Goal: Task Accomplishment & Management: Manage account settings

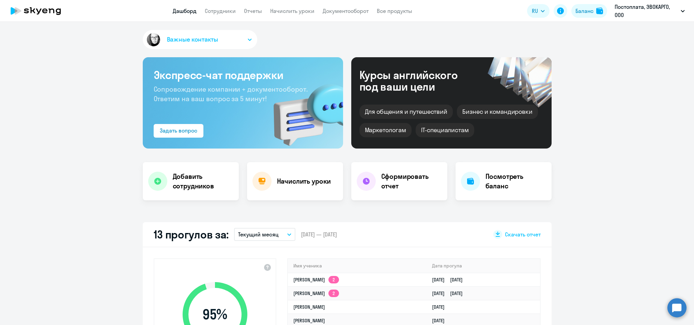
select select "30"
click at [224, 6] on app-header "Дашборд Сотрудники Отчеты Начислить уроки Документооборот Все продукты Дашборд …" at bounding box center [347, 11] width 694 height 22
click at [220, 10] on link "Сотрудники" at bounding box center [220, 10] width 31 height 7
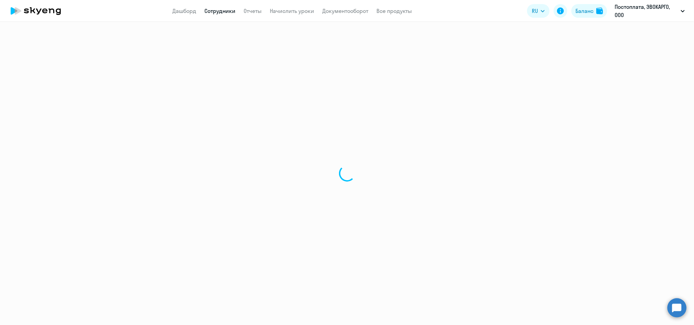
select select "30"
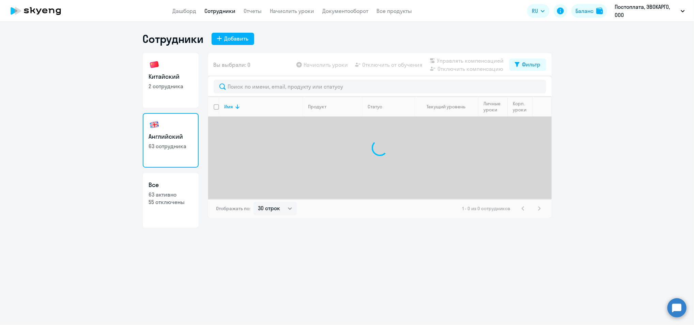
click at [170, 75] on h3 "Китайский" at bounding box center [171, 76] width 44 height 9
select select "30"
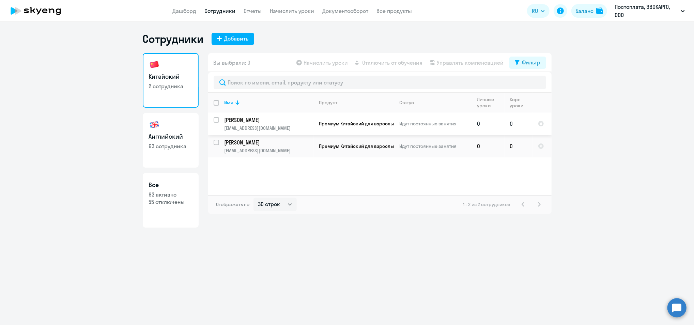
click at [217, 121] on input "select row 40534249" at bounding box center [221, 124] width 14 height 14
checkbox input "true"
click at [215, 148] on input "select row 24265980" at bounding box center [221, 147] width 14 height 14
checkbox input "true"
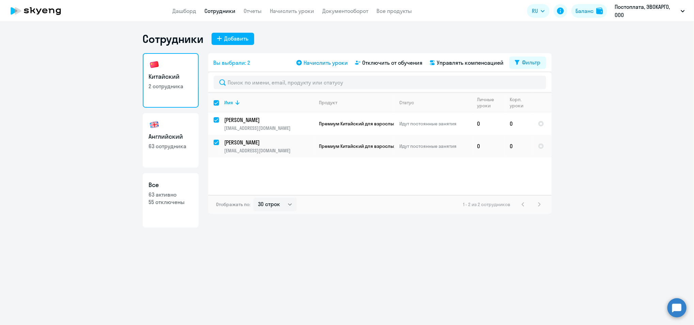
click at [315, 61] on span "Начислить уроки" at bounding box center [326, 63] width 44 height 8
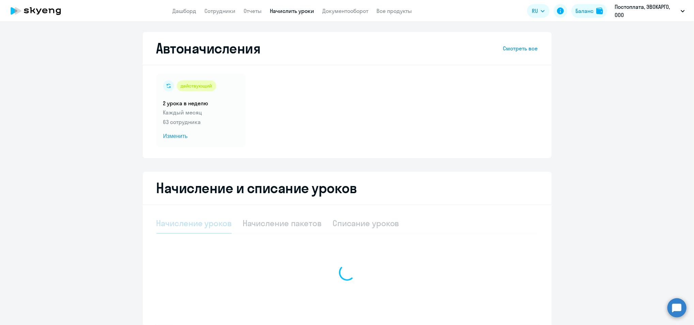
select select "10"
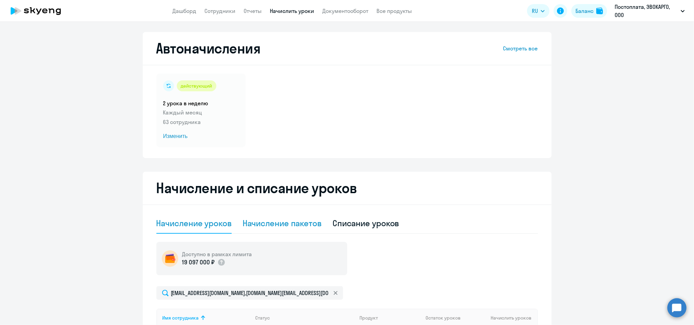
click at [275, 222] on div "Начисление пакетов" at bounding box center [282, 223] width 79 height 11
select select "10"
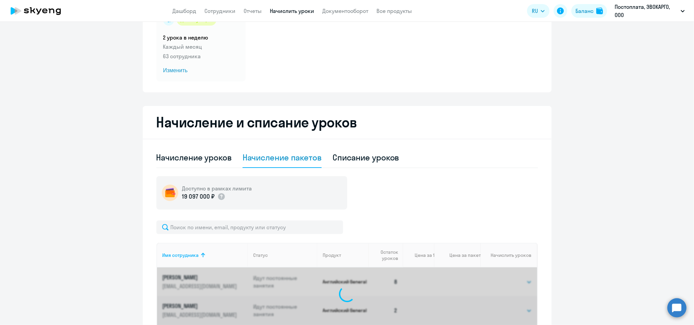
scroll to position [136, 0]
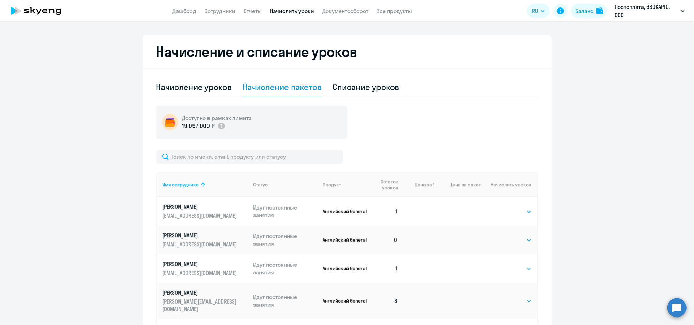
click at [503, 206] on td "Выбрать 4 8 16 32 64 Выбрать" at bounding box center [509, 211] width 56 height 29
click at [505, 211] on select "Выбрать 4 8 16 32 64" at bounding box center [518, 212] width 28 height 8
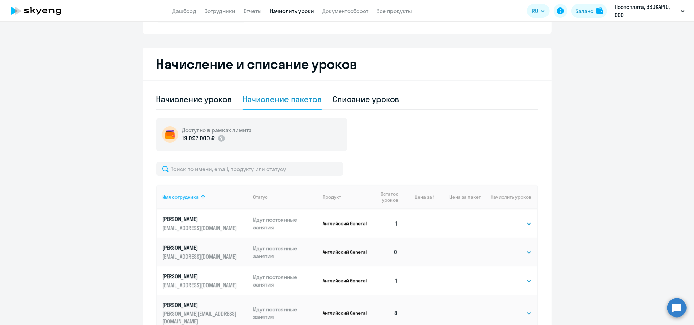
scroll to position [0, 0]
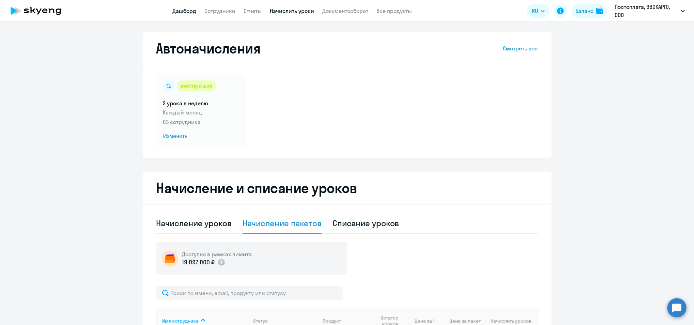
click at [183, 9] on link "Дашборд" at bounding box center [185, 10] width 24 height 7
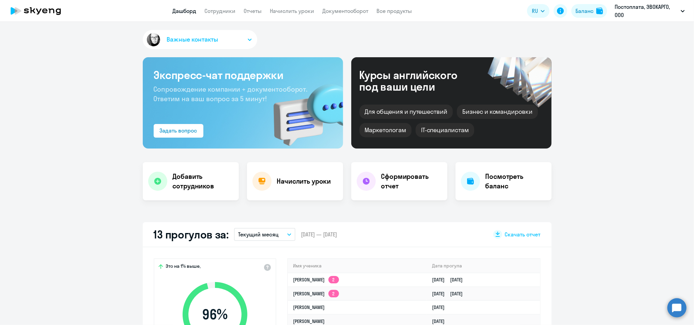
select select "30"
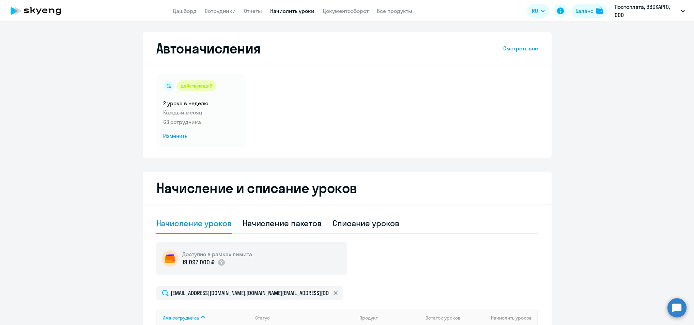
select select "10"
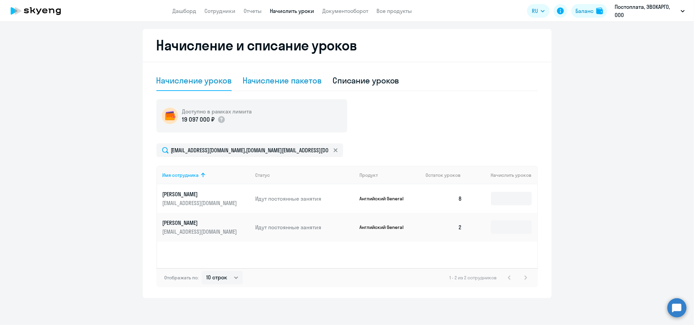
click at [304, 77] on div "Начисление пакетов" at bounding box center [282, 80] width 79 height 11
select select "10"
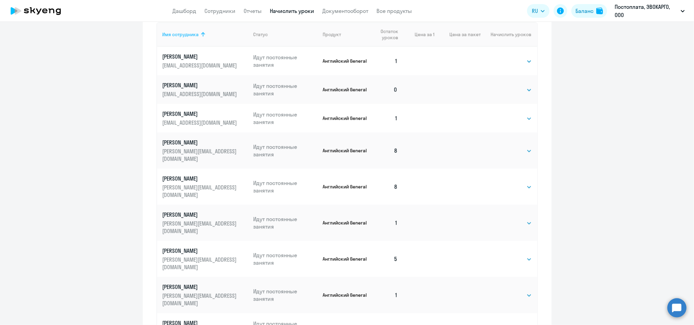
scroll to position [215, 0]
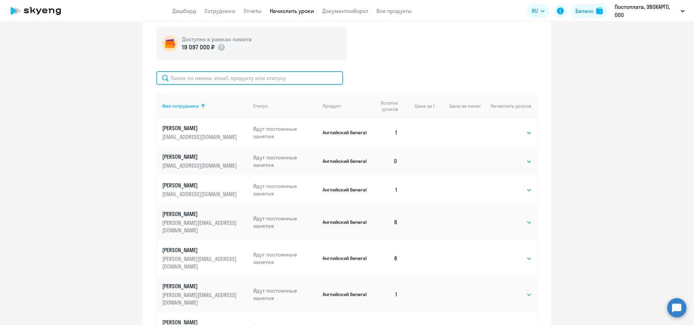
click at [237, 76] on input "text" at bounding box center [249, 78] width 187 height 14
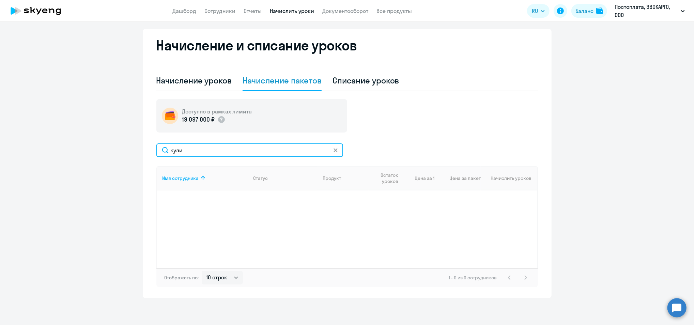
scroll to position [182, 0]
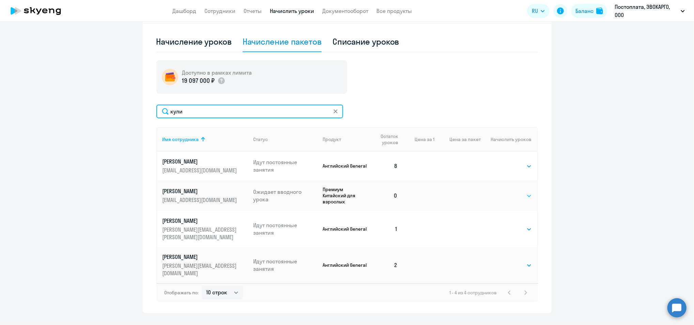
type input "кули"
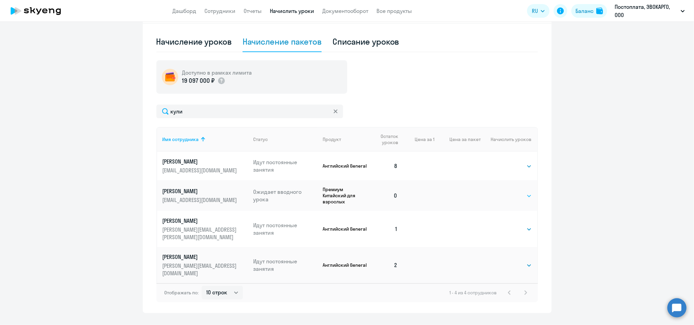
click at [516, 195] on select "Выбрать 4 8 16 32 64 96 128" at bounding box center [518, 196] width 28 height 8
click at [36, 177] on ng-component "Автоначисления Смотреть все действующий 2 урока в неделю Каждый месяц 63 сотруд…" at bounding box center [347, 81] width 694 height 463
click at [504, 170] on select "Выбрать 4 8 16 32 64" at bounding box center [518, 166] width 28 height 8
click at [516, 167] on select "Выбрать 4 8 16 32 64" at bounding box center [518, 166] width 28 height 8
select select "8"
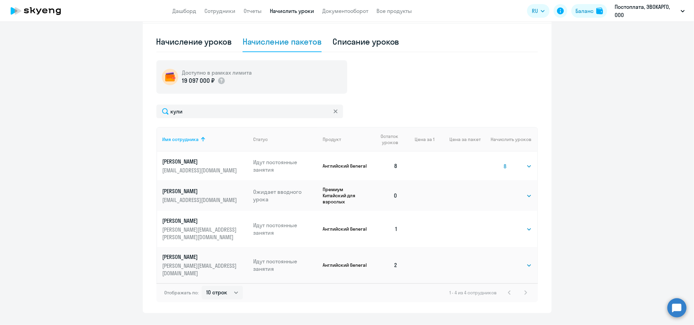
click at [504, 162] on select "Выбрать 4 8 16 32 64" at bounding box center [518, 166] width 28 height 8
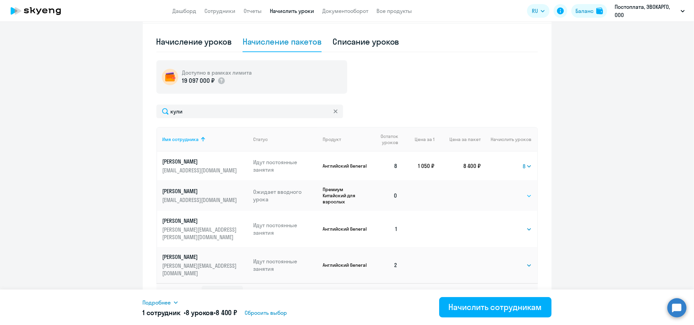
click at [514, 194] on select "Выбрать 4 8 16 32 64 96 128" at bounding box center [518, 196] width 28 height 8
select select "8"
click at [504, 192] on select "Выбрать 4 8 16 32 64 96 128" at bounding box center [518, 196] width 28 height 8
click at [524, 167] on select "Выбрать 4 8 16 32 64" at bounding box center [527, 166] width 9 height 8
select select
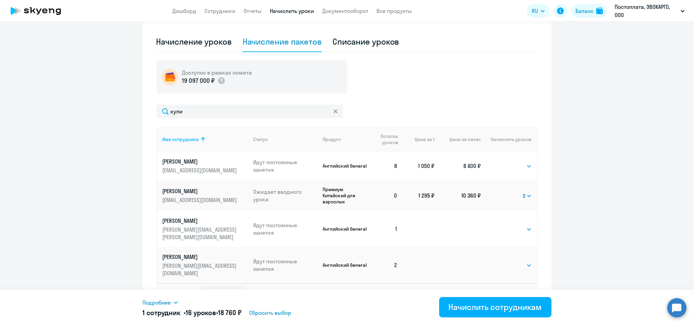
click at [523, 162] on select "Выбрать 4 8 16 32 64" at bounding box center [527, 166] width 9 height 8
click at [168, 301] on span "Подробнее" at bounding box center [157, 302] width 28 height 8
